Goal: Transaction & Acquisition: Purchase product/service

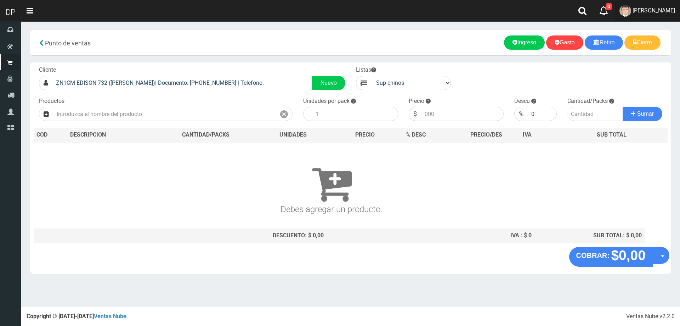
drag, startPoint x: 0, startPoint y: 0, endPoint x: 652, endPoint y: 44, distance: 653.7
click at [648, 10] on span "[PERSON_NAME]" at bounding box center [654, 10] width 43 height 7
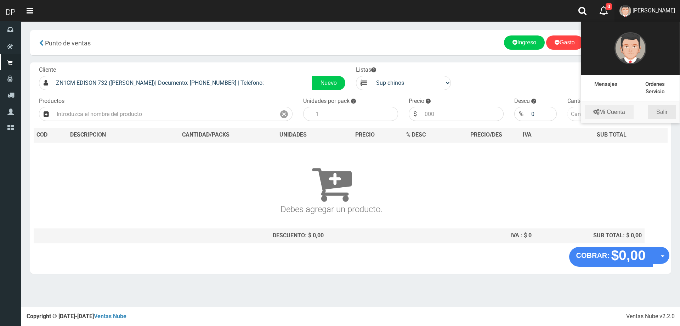
click at [660, 110] on link "Salir" at bounding box center [662, 112] width 28 height 14
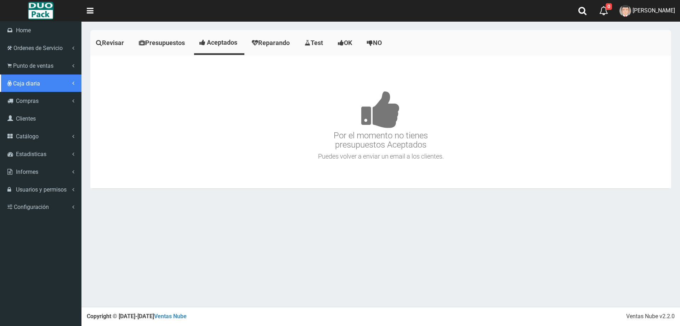
click at [34, 80] on span "Caja diaria" at bounding box center [26, 83] width 27 height 7
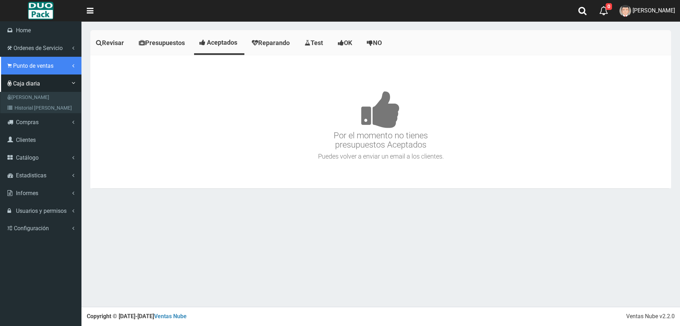
click at [60, 62] on link "Punto de ventas" at bounding box center [40, 66] width 81 height 18
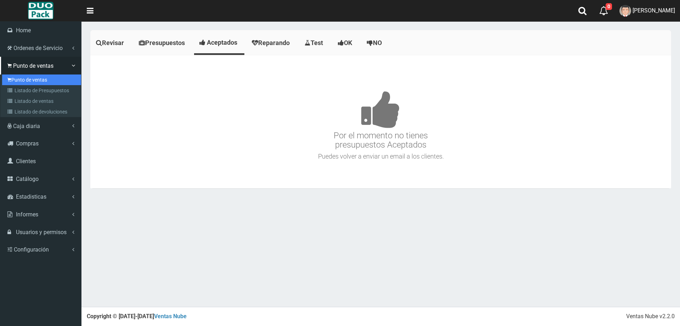
click at [50, 78] on link "Punto de ventas" at bounding box center [41, 79] width 79 height 11
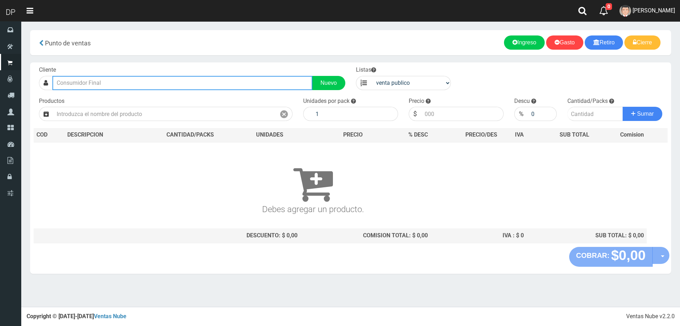
click at [113, 81] on input "text" at bounding box center [182, 83] width 260 height 14
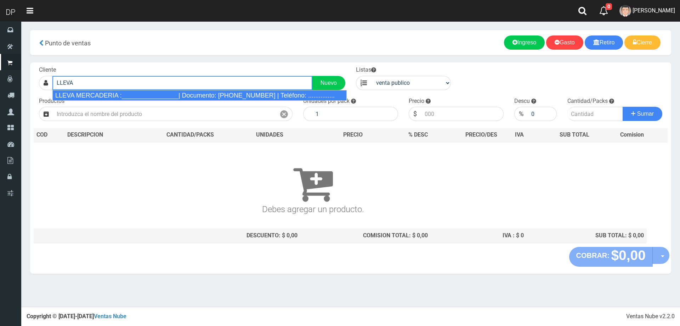
click at [113, 92] on div "LLEVA MERCADERIA :________________| Documento: 01111111111111111111 | Teléfono:…" at bounding box center [199, 95] width 294 height 11
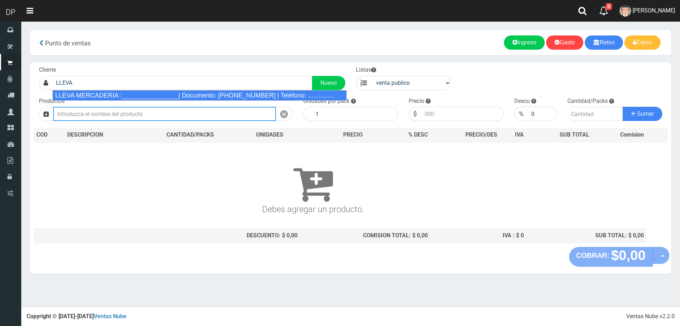
type input "LLEVA MERCADERIA :________________| Documento: 01111111111111111111 | Teléfono:…"
select select "2"
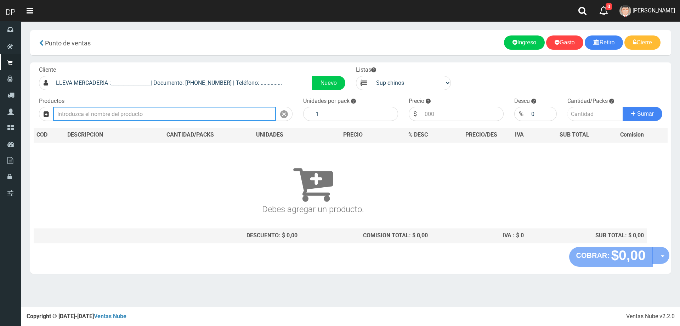
click at [113, 114] on input "text" at bounding box center [164, 114] width 223 height 14
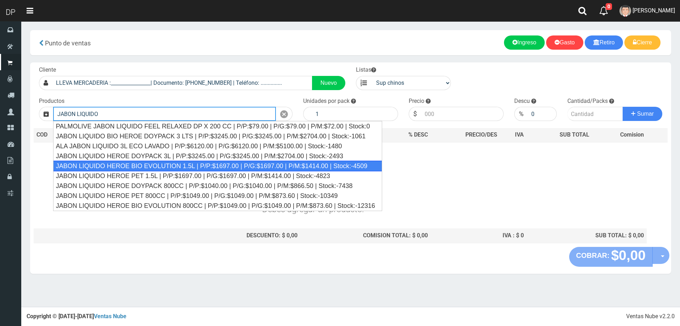
click at [119, 166] on div "JABON LIQUIDO HEROE BIO EVOLUTION 1.5L | P/P:$1697.00 | P/G:$1697.00 | P/M:$141…" at bounding box center [217, 166] width 329 height 11
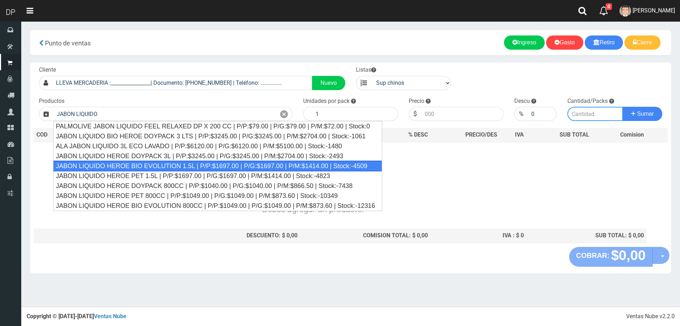
type input "JABON LIQUIDO HEROE BIO EVOLUTION 1.5L | P/P:$1697.00 | P/G:$1697.00 | P/M:$141…"
type input "6"
type input "1697.00"
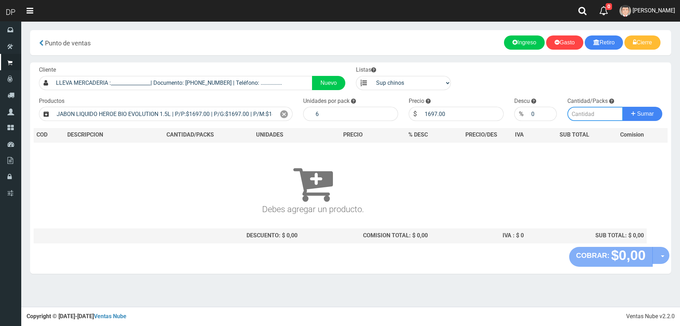
click at [587, 116] on input "number" at bounding box center [596, 114] width 56 height 14
click at [283, 111] on icon at bounding box center [284, 114] width 8 height 10
click at [247, 113] on input "text" at bounding box center [164, 114] width 223 height 14
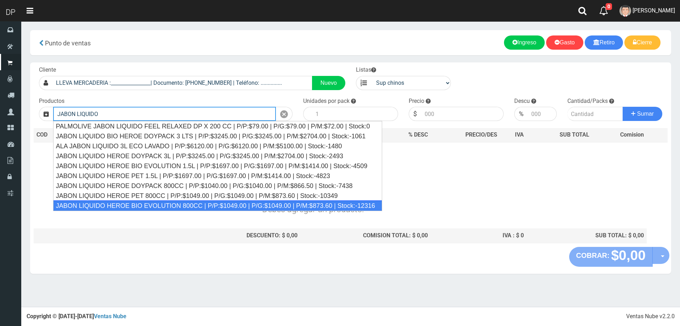
click at [218, 203] on div "JABON LIQUIDO HEROE BIO EVOLUTION 800CC | P/P:$1049.00 | P/G:$1049.00 | P/M:$87…" at bounding box center [217, 205] width 329 height 11
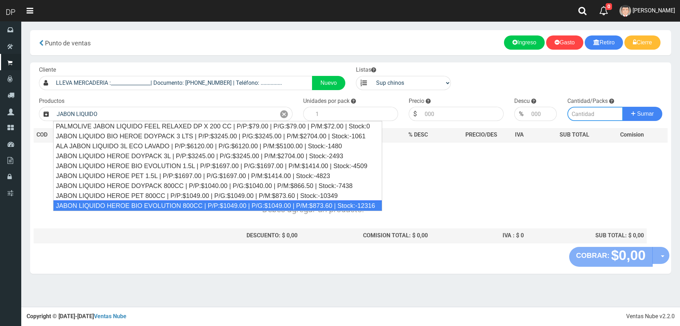
type input "JABON LIQUIDO HEROE BIO EVOLUTION 800CC | P/P:$1049.00 | P/G:$1049.00 | P/M:$87…"
type input "15"
type input "1049.00"
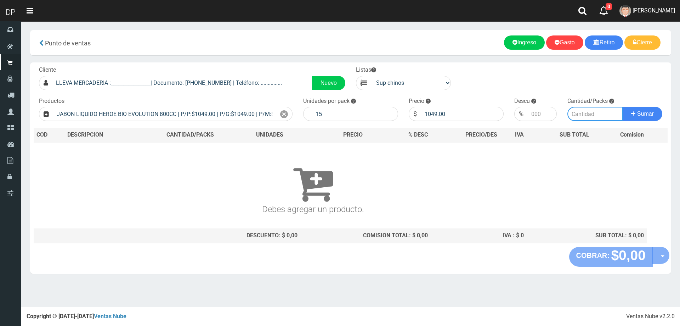
click at [591, 114] on input "number" at bounding box center [596, 114] width 56 height 14
type input "1"
click at [623, 107] on button "Sumar" at bounding box center [643, 114] width 40 height 14
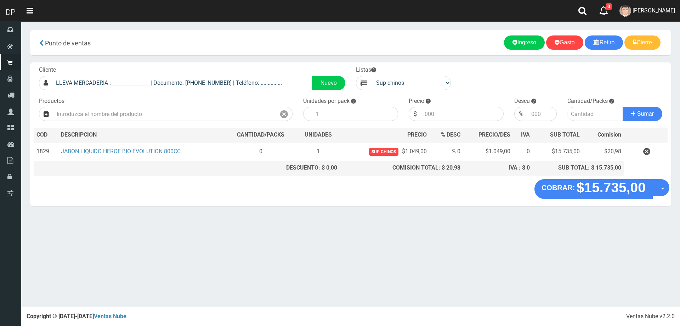
click at [193, 233] on div "× Titulo del Msj texto Mas Texto Cancelar Aceptar Gasto" at bounding box center [350, 153] width 659 height 306
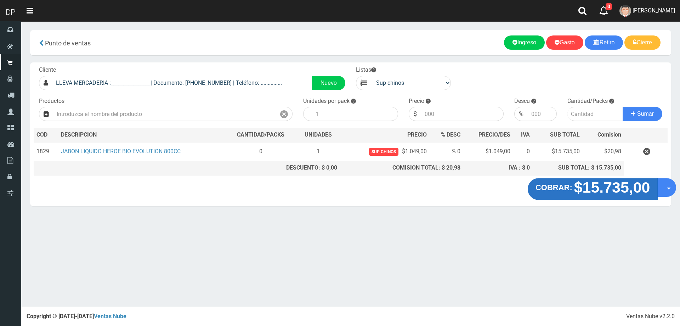
click at [573, 195] on button "COBRAR: $15.735,00" at bounding box center [593, 189] width 130 height 22
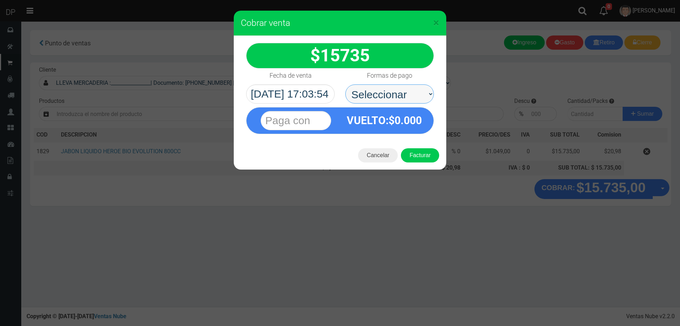
drag, startPoint x: 356, startPoint y: 100, endPoint x: 364, endPoint y: 102, distance: 8.1
click at [356, 100] on select "Seleccionar Efectivo Tarjeta de Crédito Depósito Débito" at bounding box center [389, 93] width 89 height 19
select select "Efectivo"
click at [345, 84] on select "Seleccionar Efectivo Tarjeta de Crédito Depósito Débito" at bounding box center [389, 93] width 89 height 19
click at [421, 153] on button "Facturar" at bounding box center [420, 155] width 38 height 14
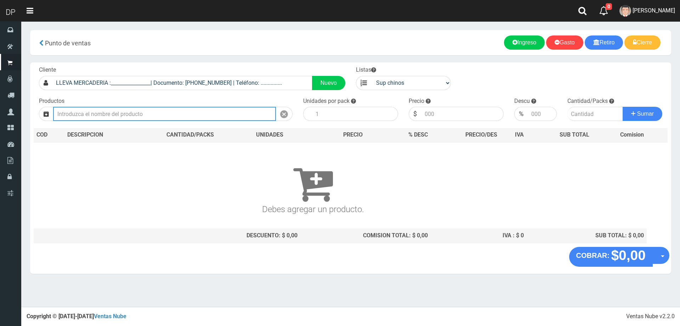
click at [123, 112] on input "text" at bounding box center [164, 114] width 223 height 14
type input "J"
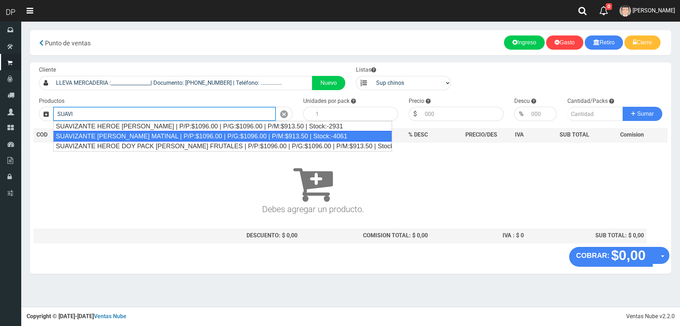
click at [129, 131] on div "SUAVIZANTE HEROE FRESCURA MATINAL | P/P:$1096.00 | P/G:$1096.00 | P/M:$913.50 |…" at bounding box center [222, 136] width 339 height 11
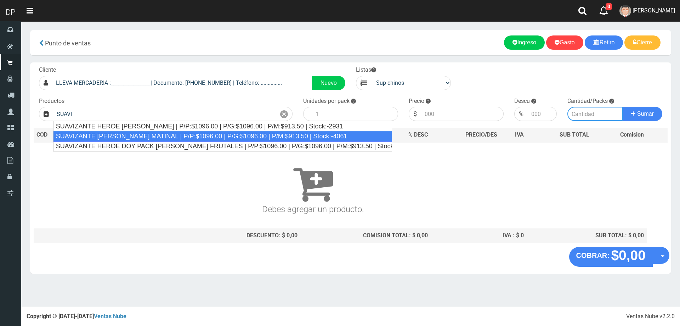
type input "SUAVIZANTE HEROE FRESCURA MATINAL | P/P:$1096.00 | P/G:$1096.00 | P/M:$913.50 |…"
type input "12"
type input "1096.00"
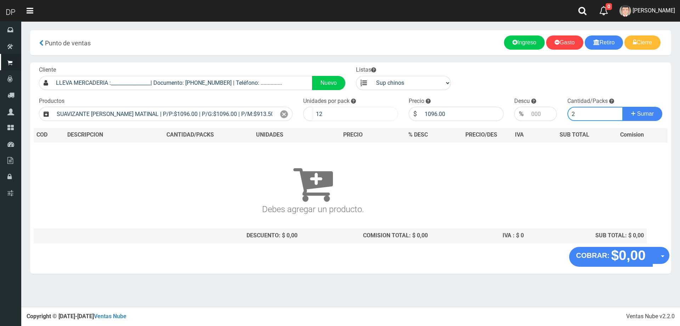
type input "2"
click at [326, 116] on input "12" at bounding box center [355, 114] width 86 height 14
type input "1"
type input "2"
click at [589, 114] on input "2" at bounding box center [596, 114] width 56 height 14
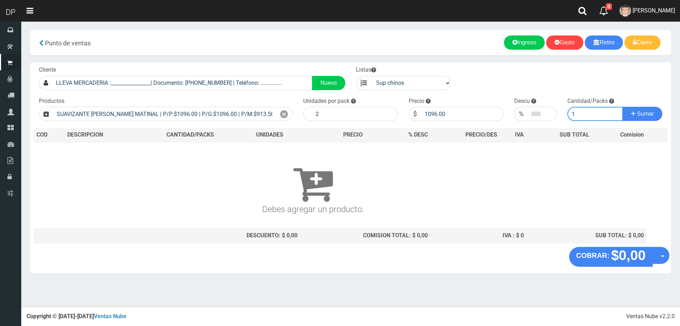
type input "1"
click at [623, 107] on button "Sumar" at bounding box center [643, 114] width 40 height 14
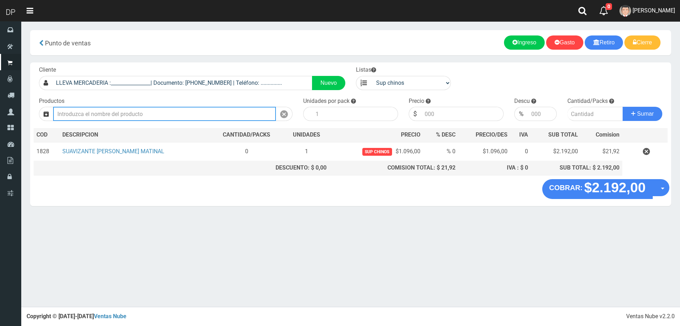
click at [171, 112] on input "Introduzca los productos" at bounding box center [164, 114] width 223 height 14
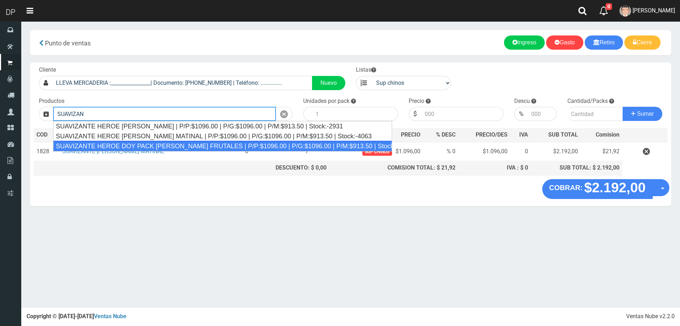
click at [171, 147] on div "SUAVIZANTE HEROE DOY PACK FLORES FRUTALES | P/P:$1096.00 | P/G:$1096.00 | P/M:$…" at bounding box center [222, 146] width 339 height 11
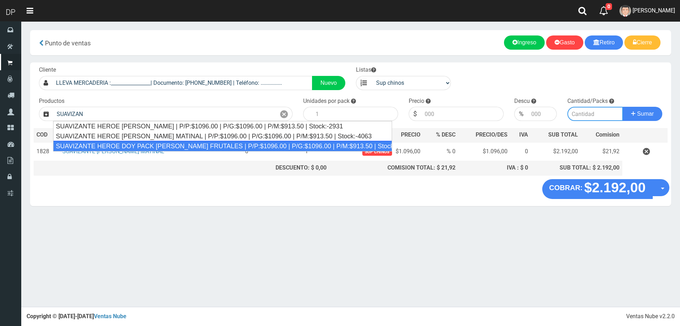
type input "SUAVIZANTE HEROE DOY PACK FLORES FRUTALES | P/P:$1096.00 | P/G:$1096.00 | P/M:$…"
type input "12"
type input "1096.00"
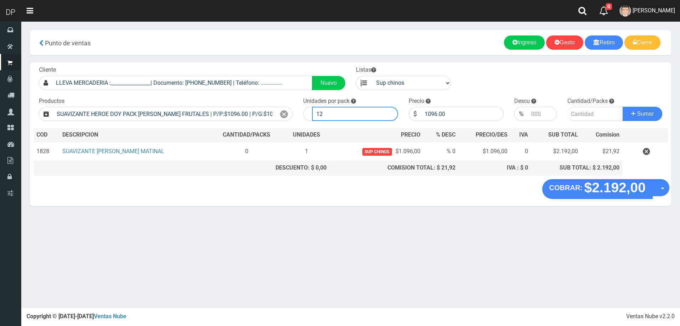
click at [340, 108] on input "12" at bounding box center [355, 114] width 86 height 14
type input "1"
click at [623, 107] on button "Sumar" at bounding box center [643, 114] width 40 height 14
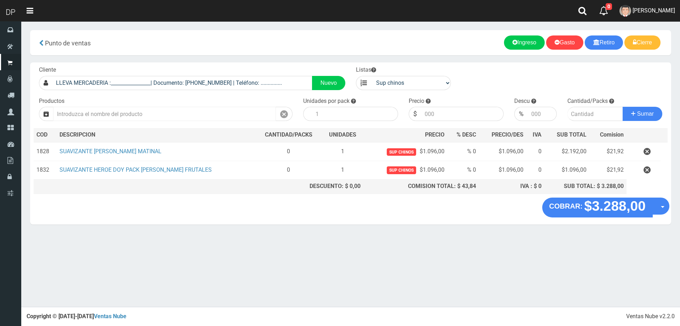
drag, startPoint x: 194, startPoint y: 103, endPoint x: 193, endPoint y: 111, distance: 7.5
click at [194, 105] on div "Productos Introduzca los productos" at bounding box center [166, 109] width 264 height 24
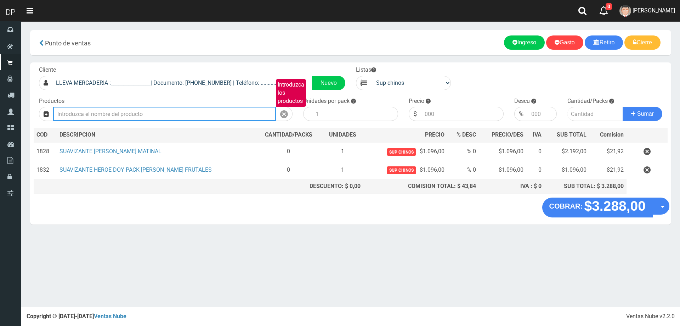
click at [193, 112] on input "Introduzca los productos" at bounding box center [164, 114] width 223 height 14
type input "P"
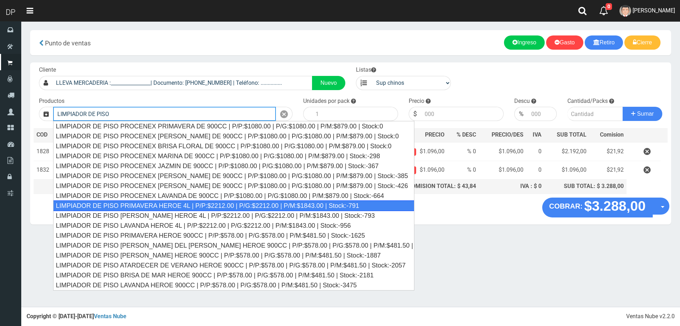
click at [174, 204] on div "LIMPIADOR DE PISO PRIMAVERA HEROE 4L | P/P:$2212.00 | P/G:$2212.00 | P/M:$1843.…" at bounding box center [233, 205] width 361 height 11
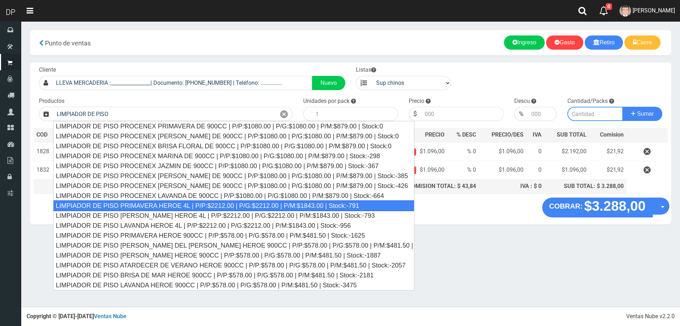
type input "LIMPIADOR DE PISO PRIMAVERA HEROE 4L | P/P:$2212.00 | P/G:$2212.00 | P/M:$1843.…"
type input "3"
type input "2212.00"
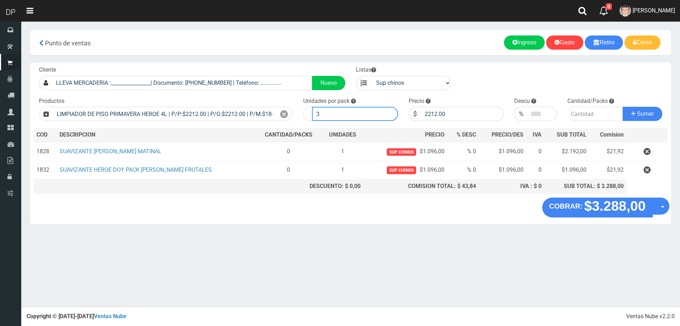
click at [322, 111] on input "3" at bounding box center [355, 114] width 86 height 14
type input "1"
click at [623, 107] on button "Sumar" at bounding box center [643, 114] width 40 height 14
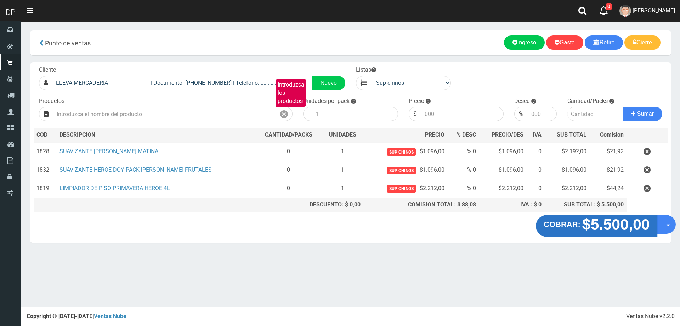
click at [596, 227] on strong "$5.500,00" at bounding box center [616, 223] width 68 height 17
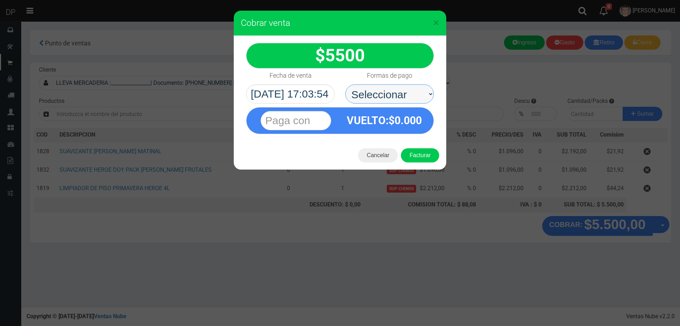
click at [383, 94] on select "Seleccionar Efectivo Tarjeta de Crédito Depósito Débito" at bounding box center [389, 93] width 89 height 19
select select "Efectivo"
click at [345, 84] on select "Seleccionar Efectivo Tarjeta de Crédito Depósito Débito" at bounding box center [389, 93] width 89 height 19
click at [424, 162] on div "Cancelar Facturar" at bounding box center [340, 155] width 213 height 28
click at [422, 157] on button "Facturar" at bounding box center [420, 155] width 38 height 14
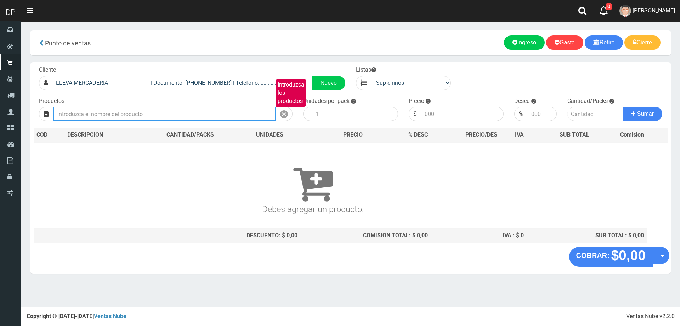
click at [160, 111] on input "Introduzca los productos" at bounding box center [164, 114] width 223 height 14
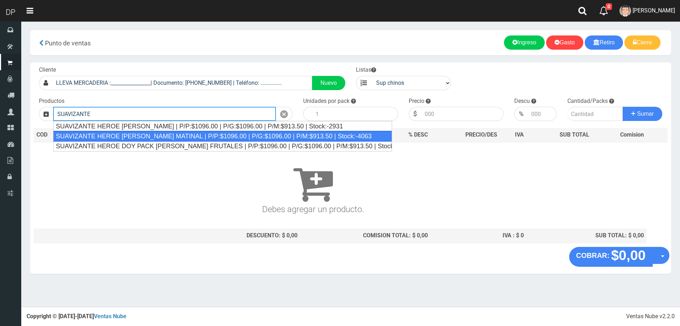
click at [163, 137] on div "SUAVIZANTE HEROE FRESCURA MATINAL | P/P:$1096.00 | P/G:$1096.00 | P/M:$913.50 |…" at bounding box center [222, 136] width 339 height 11
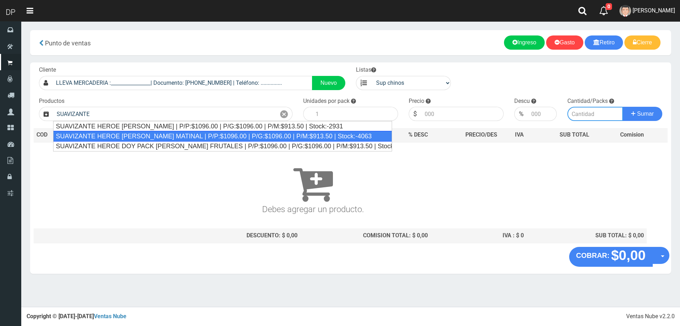
type input "SUAVIZANTE HEROE FRESCURA MATINAL | P/P:$1096.00 | P/G:$1096.00 | P/M:$913.50 |…"
type input "12"
type input "1096.00"
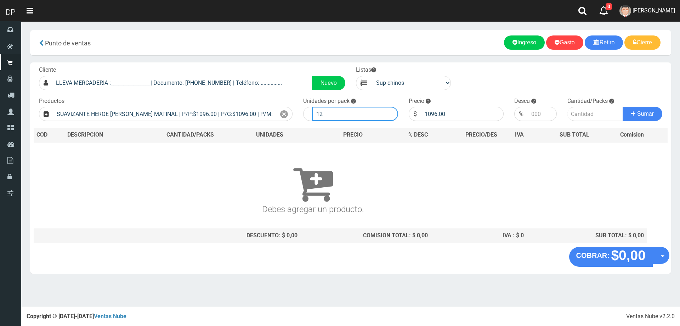
click at [338, 108] on input "12" at bounding box center [355, 114] width 86 height 14
click at [333, 112] on input "12" at bounding box center [355, 114] width 86 height 14
type input "1"
type input "6"
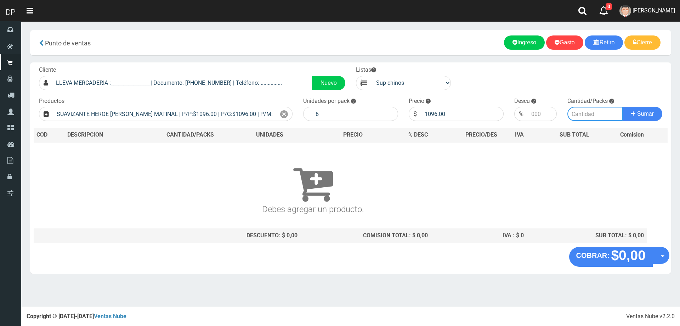
click at [581, 111] on input "number" at bounding box center [596, 114] width 56 height 14
type input "1"
click at [623, 107] on button "Sumar" at bounding box center [643, 114] width 40 height 14
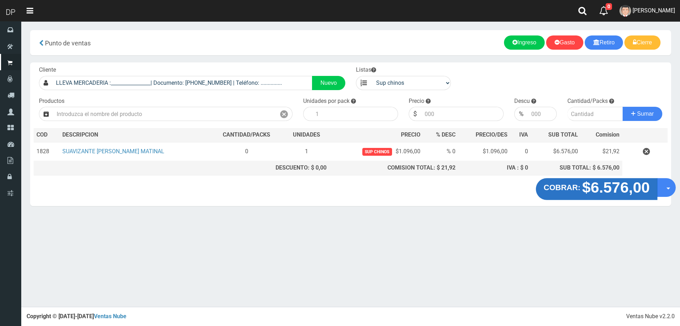
click at [568, 192] on button "COBRAR: $6.576,00" at bounding box center [597, 189] width 122 height 22
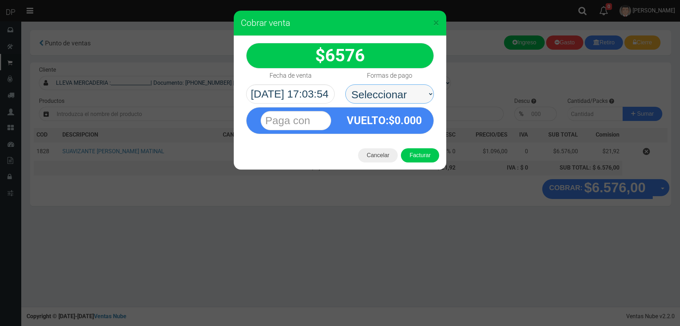
click at [399, 95] on select "Seleccionar Efectivo Tarjeta de Crédito Depósito Débito" at bounding box center [389, 93] width 89 height 19
select select "Efectivo"
click at [345, 84] on select "Seleccionar Efectivo Tarjeta de Crédito Depósito Débito" at bounding box center [389, 93] width 89 height 19
click at [417, 156] on button "Facturar" at bounding box center [420, 155] width 38 height 14
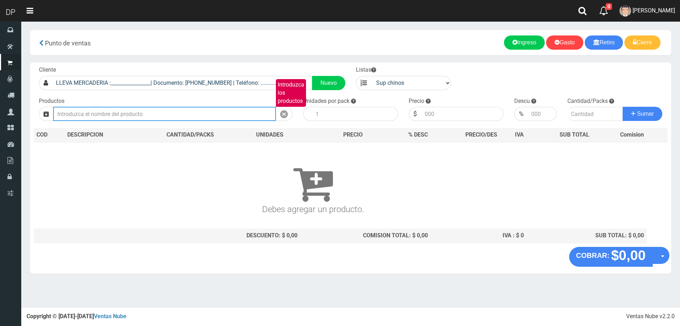
click at [188, 116] on input "Introduzca los productos" at bounding box center [164, 114] width 223 height 14
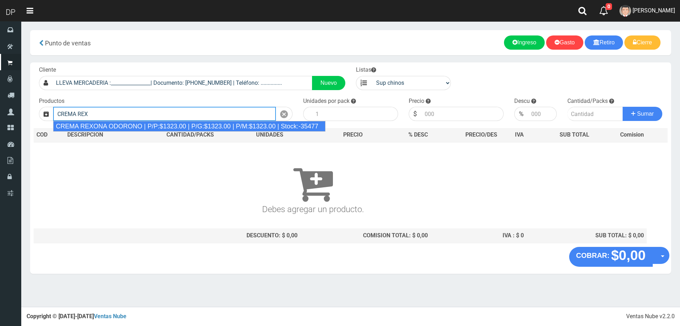
click at [265, 124] on div "CREMA REXONA ODORONO | P/P:$1323.00 | P/G:$1323.00 | P/M:$1323.00 | Stock:-35477" at bounding box center [189, 126] width 272 height 11
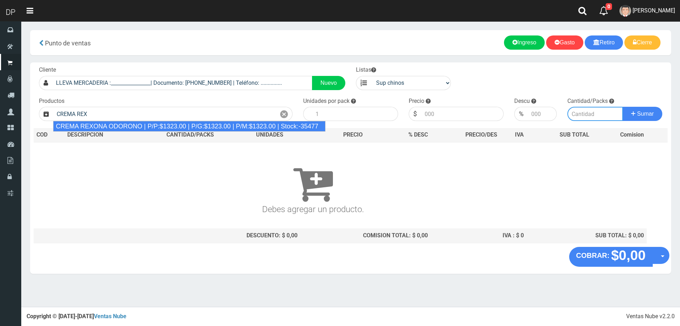
type input "CREMA REXONA ODORONO | P/P:$1323.00 | P/G:$1323.00 | P/M:$1323.00 | Stock:-35477"
type input "12"
type input "1323.00"
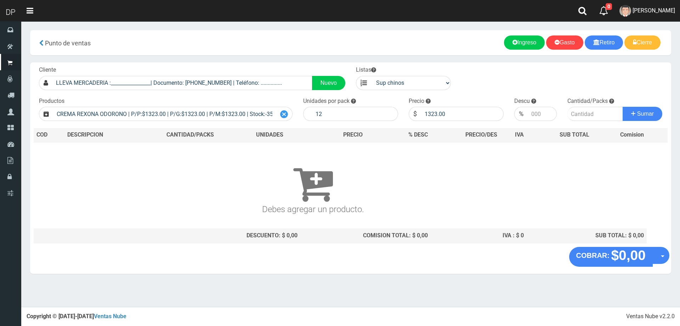
click at [287, 112] on icon at bounding box center [284, 114] width 8 height 10
click at [233, 113] on input "Introduzca los productos" at bounding box center [164, 114] width 223 height 14
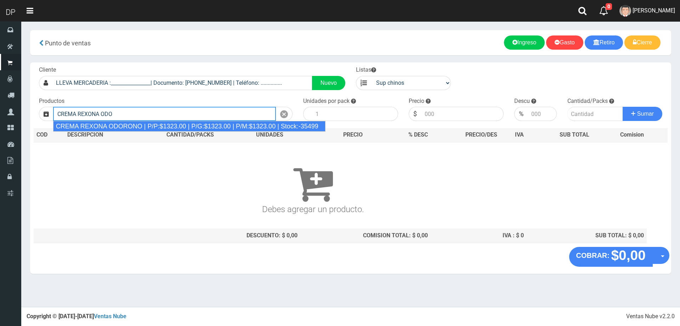
click at [235, 123] on div "CREMA REXONA ODORONO | P/P:$1323.00 | P/G:$1323.00 | P/M:$1323.00 | Stock:-35499" at bounding box center [189, 126] width 272 height 11
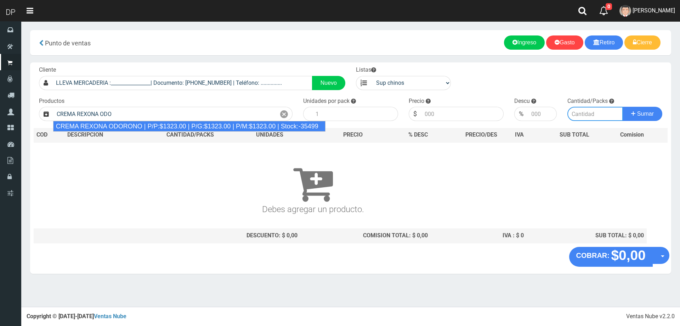
type input "CREMA REXONA ODORONO | P/P:$1323.00 | P/G:$1323.00 | P/M:$1323.00 | Stock:-35499"
type input "12"
type input "1323.00"
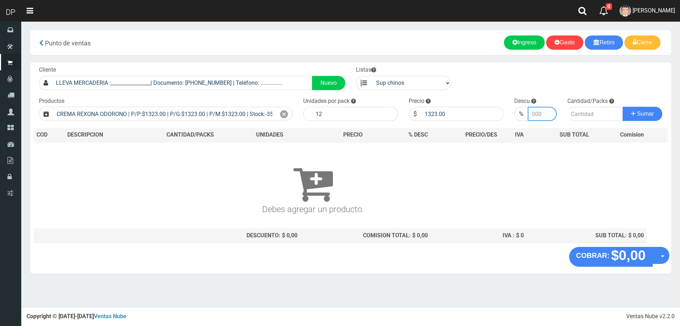
click at [542, 118] on input "number" at bounding box center [542, 114] width 29 height 14
click at [548, 109] on input "number" at bounding box center [542, 114] width 29 height 14
click at [550, 111] on input "1" at bounding box center [542, 114] width 29 height 14
click at [552, 112] on input "2" at bounding box center [542, 114] width 29 height 14
click at [552, 112] on input "3" at bounding box center [542, 114] width 29 height 14
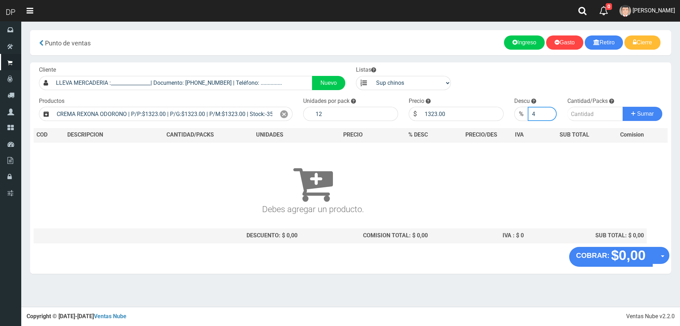
click at [552, 112] on input "4" at bounding box center [542, 114] width 29 height 14
type input "5"
click at [552, 112] on input "5" at bounding box center [542, 114] width 29 height 14
click at [586, 115] on input "number" at bounding box center [596, 114] width 56 height 14
type input "1"
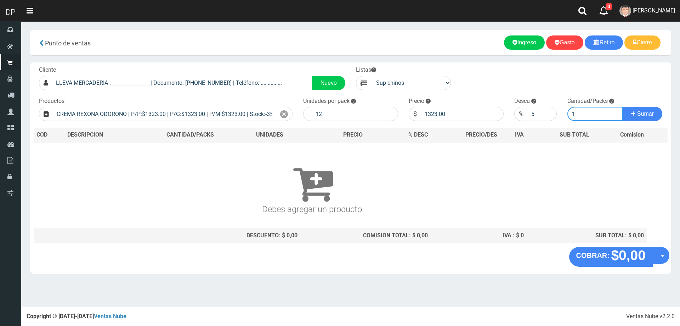
click at [623, 107] on button "Sumar" at bounding box center [643, 114] width 40 height 14
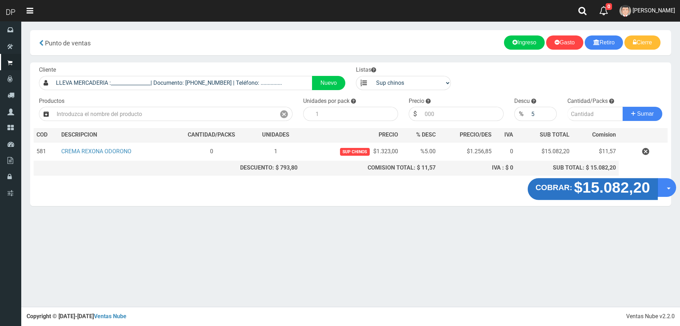
click at [581, 188] on strong "$15.082,20" at bounding box center [612, 187] width 76 height 17
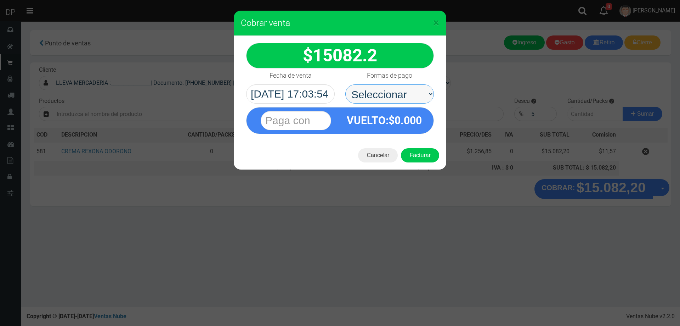
click at [388, 87] on select "Seleccionar Efectivo Tarjeta de Crédito Depósito Débito" at bounding box center [389, 93] width 89 height 19
select select "Efectivo"
click at [345, 84] on select "Seleccionar Efectivo Tarjeta de Crédito Depósito Débito" at bounding box center [389, 93] width 89 height 19
click at [422, 154] on button "Facturar" at bounding box center [420, 155] width 38 height 14
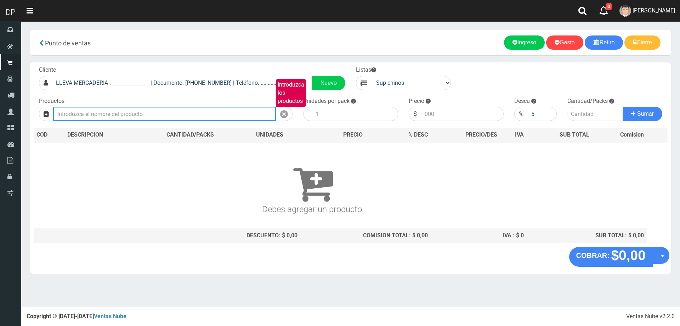
click at [137, 118] on input "Introduzca los productos" at bounding box center [164, 114] width 223 height 14
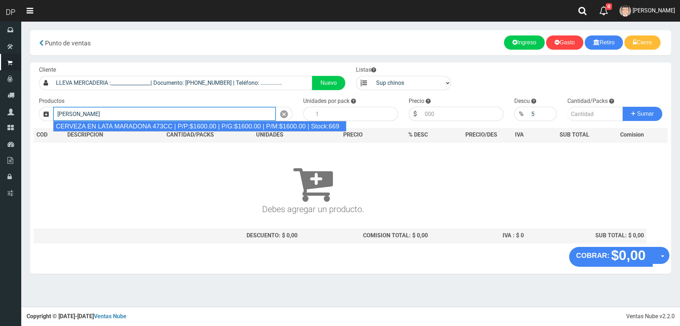
click at [147, 124] on div "CERVEZA EN LATA MARADONA 473CC | P/P:$1600.00 | P/G:$1600.00 | P/M:$1600.00 | S…" at bounding box center [199, 126] width 293 height 11
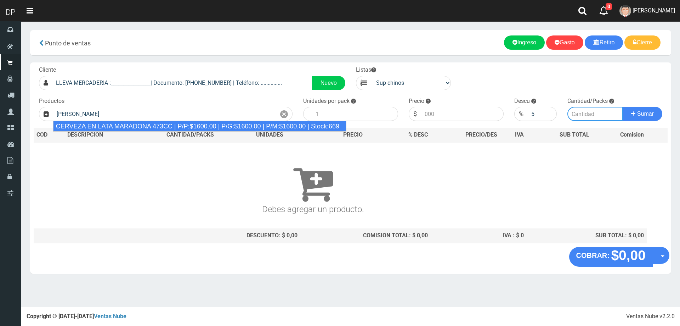
type input "CERVEZA EN LATA MARADONA 473CC | P/P:$1600.00 | P/G:$1600.00 | P/M:$1600.00 | S…"
type input "6"
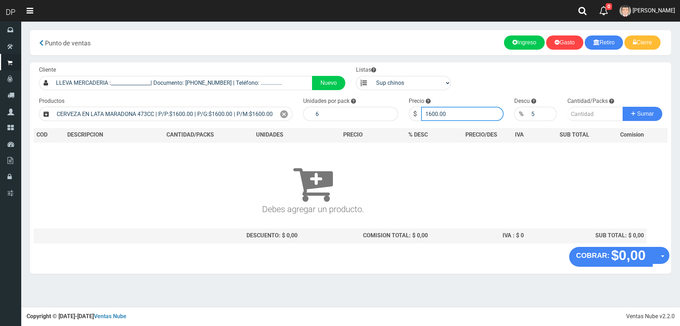
click at [443, 117] on input "1600.00" at bounding box center [462, 114] width 83 height 14
type input "1"
type input "1200"
type input "1200.00"
type input "3"
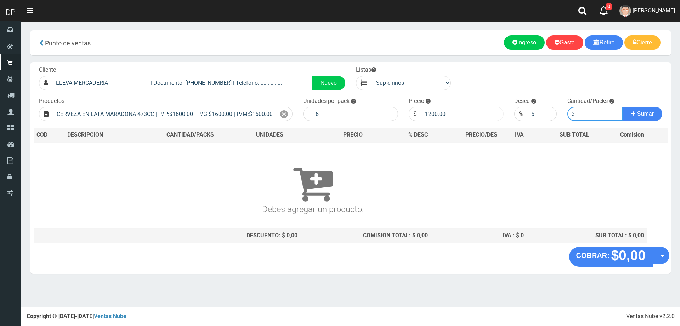
click at [623, 107] on button "Sumar" at bounding box center [643, 114] width 40 height 14
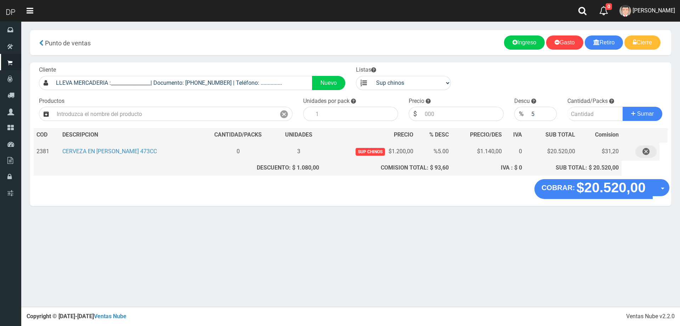
click at [654, 154] on button "button" at bounding box center [646, 151] width 21 height 12
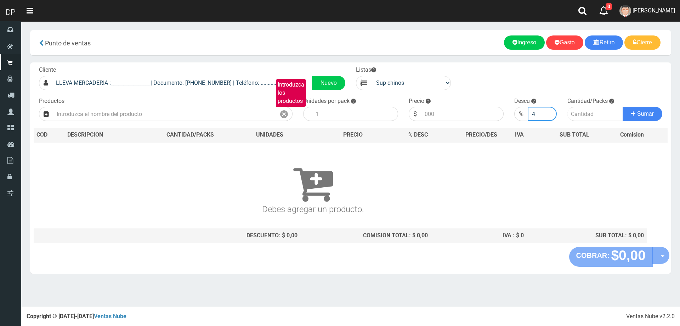
click at [551, 115] on input "4" at bounding box center [542, 114] width 29 height 14
click at [551, 115] on input "3" at bounding box center [542, 114] width 29 height 14
click at [551, 115] on input "2" at bounding box center [542, 114] width 29 height 14
click at [551, 115] on input "1" at bounding box center [542, 114] width 29 height 14
type input "0"
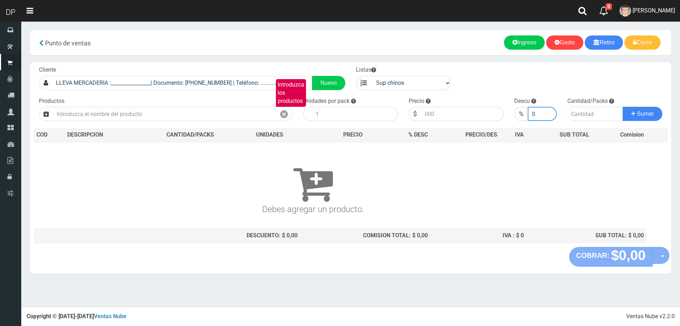
click at [551, 115] on input "0" at bounding box center [542, 114] width 29 height 14
click at [593, 112] on input "number" at bounding box center [596, 114] width 56 height 14
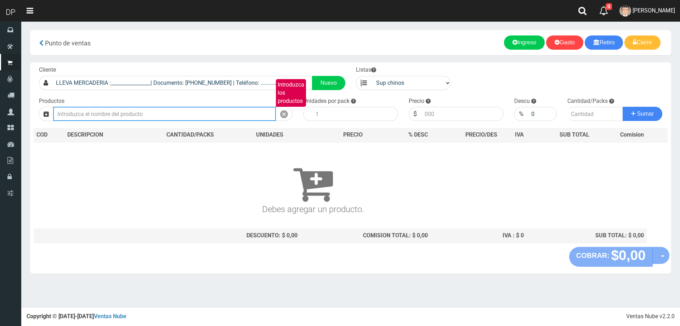
click at [184, 116] on input "Introduzca los productos" at bounding box center [164, 114] width 223 height 14
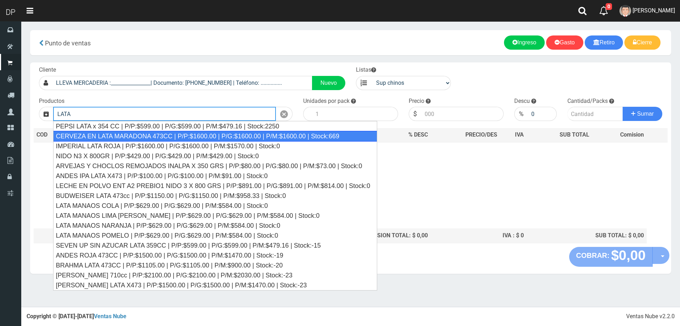
click at [192, 133] on div "CERVEZA EN LATA MARADONA 473CC | P/P:$1600.00 | P/G:$1600.00 | P/M:$1600.00 | S…" at bounding box center [215, 136] width 325 height 11
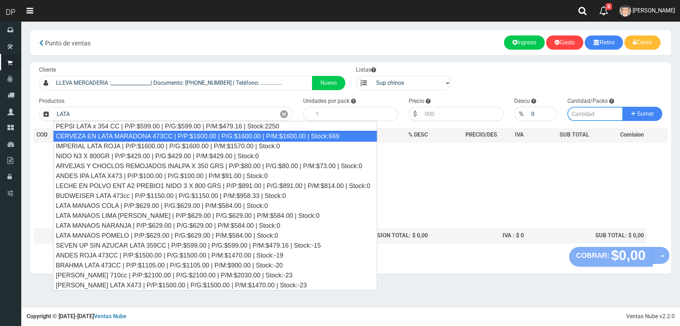
type input "CERVEZA EN LATA MARADONA 473CC | P/P:$1600.00 | P/G:$1600.00 | P/M:$1600.00 | S…"
type input "6"
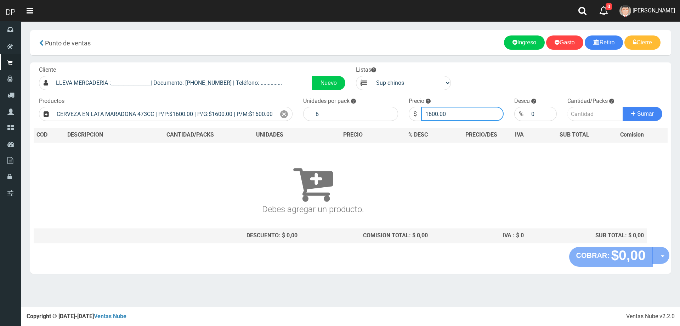
click at [472, 110] on input "1600.00" at bounding box center [462, 114] width 83 height 14
type input "1200"
type input "3"
click at [623, 107] on button "Sumar" at bounding box center [643, 114] width 40 height 14
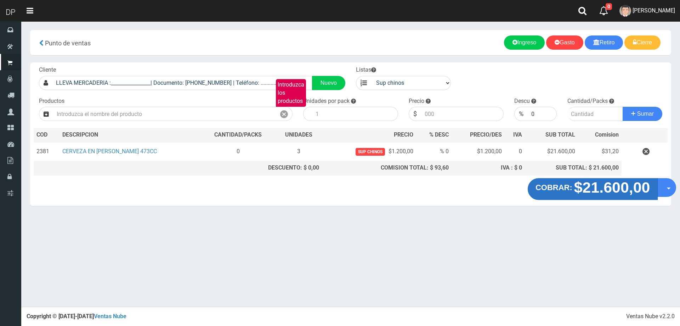
click at [577, 184] on strong "$21.600,00" at bounding box center [612, 187] width 76 height 17
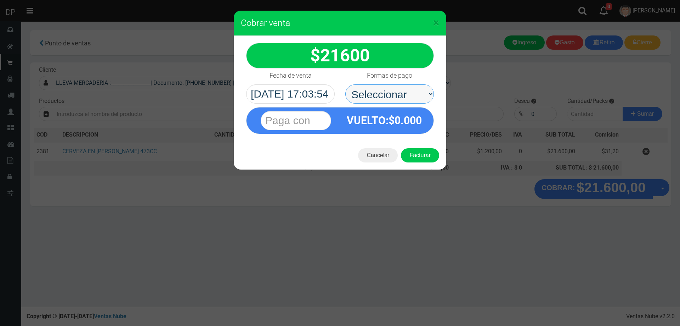
drag, startPoint x: 416, startPoint y: 97, endPoint x: 416, endPoint y: 102, distance: 4.6
click at [415, 94] on select "Seleccionar Efectivo Tarjeta de Crédito Depósito Débito" at bounding box center [389, 93] width 89 height 19
select select "Efectivo"
click at [345, 84] on select "Seleccionar Efectivo Tarjeta de Crédito Depósito Débito" at bounding box center [389, 93] width 89 height 19
click at [422, 148] on button "Facturar" at bounding box center [420, 155] width 38 height 14
